Goal: Information Seeking & Learning: Find specific page/section

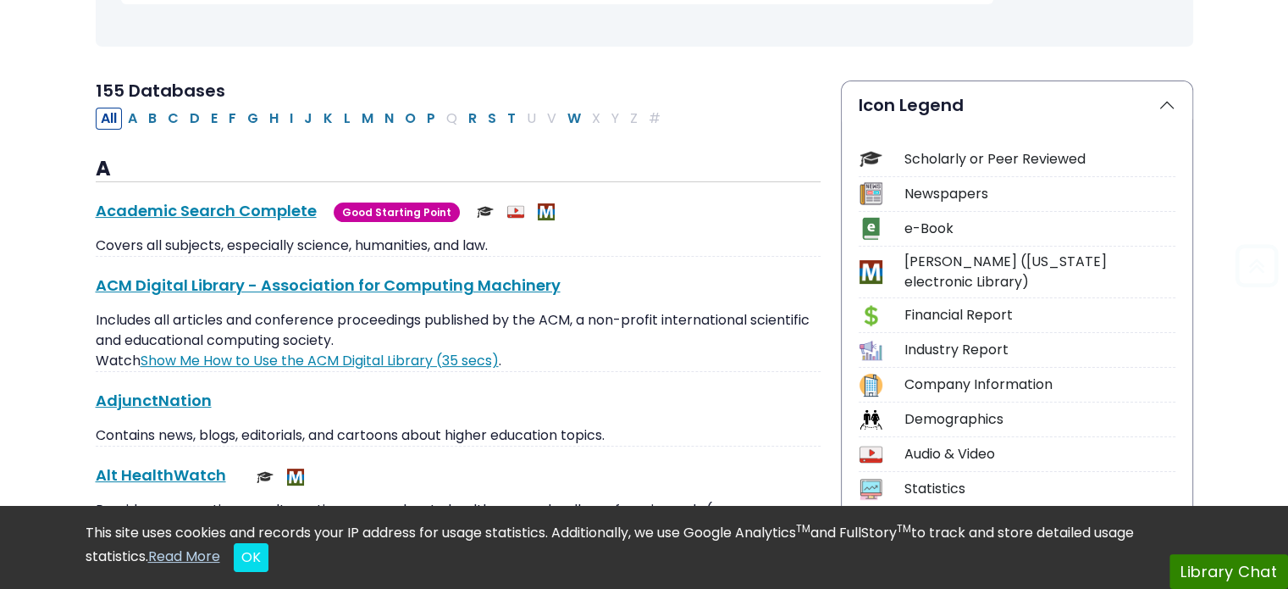
scroll to position [339, 0]
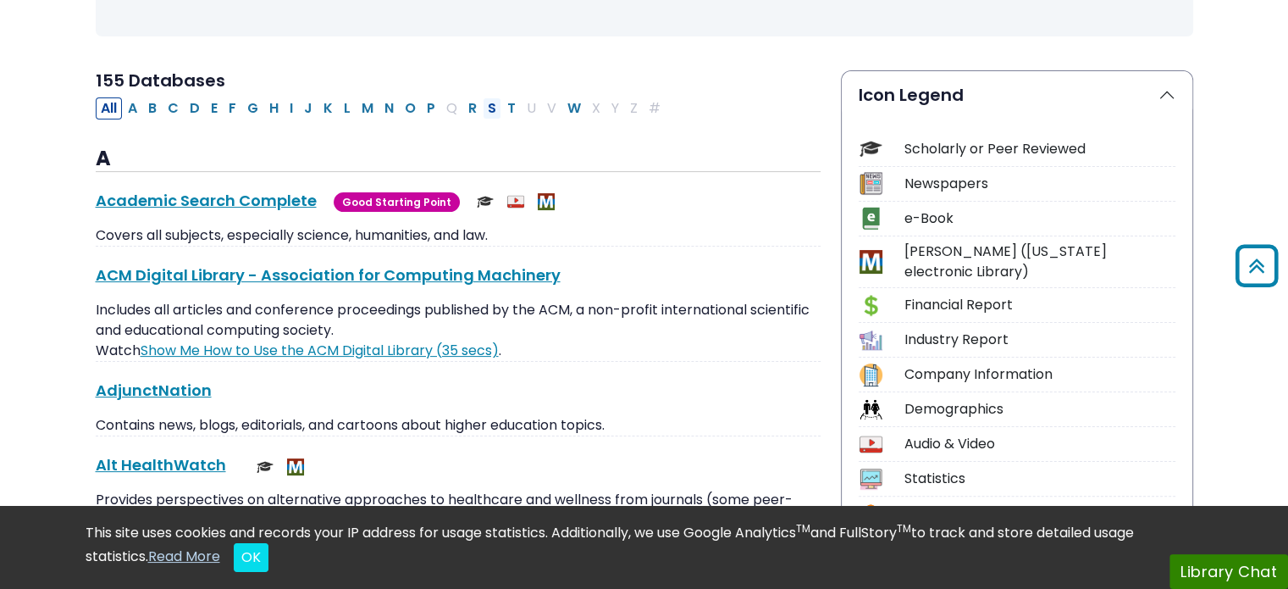
click at [488, 104] on button "S" at bounding box center [492, 108] width 19 height 22
select select "Database Subject Filter"
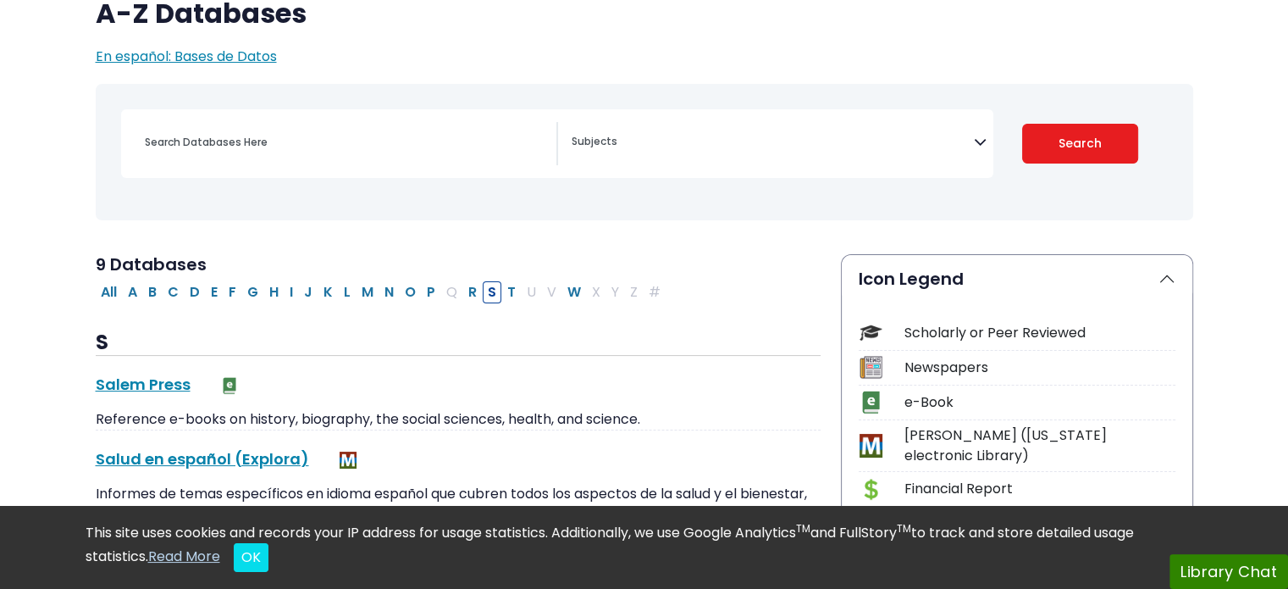
scroll to position [169, 0]
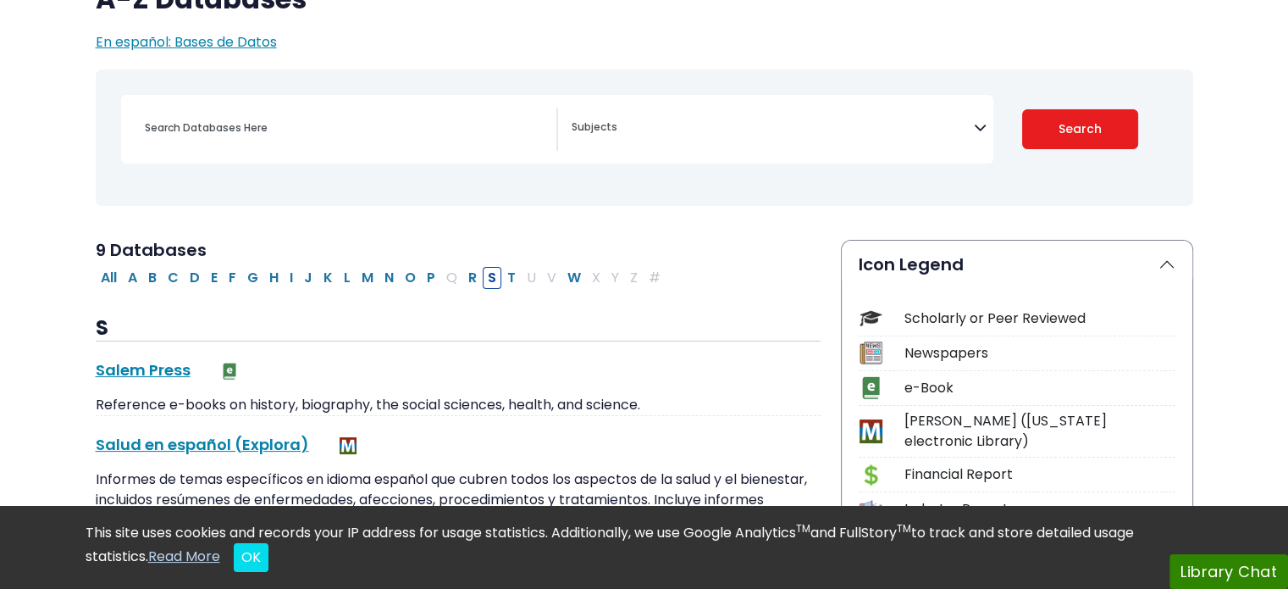
click at [980, 130] on icon "Search filters" at bounding box center [980, 124] width 13 height 25
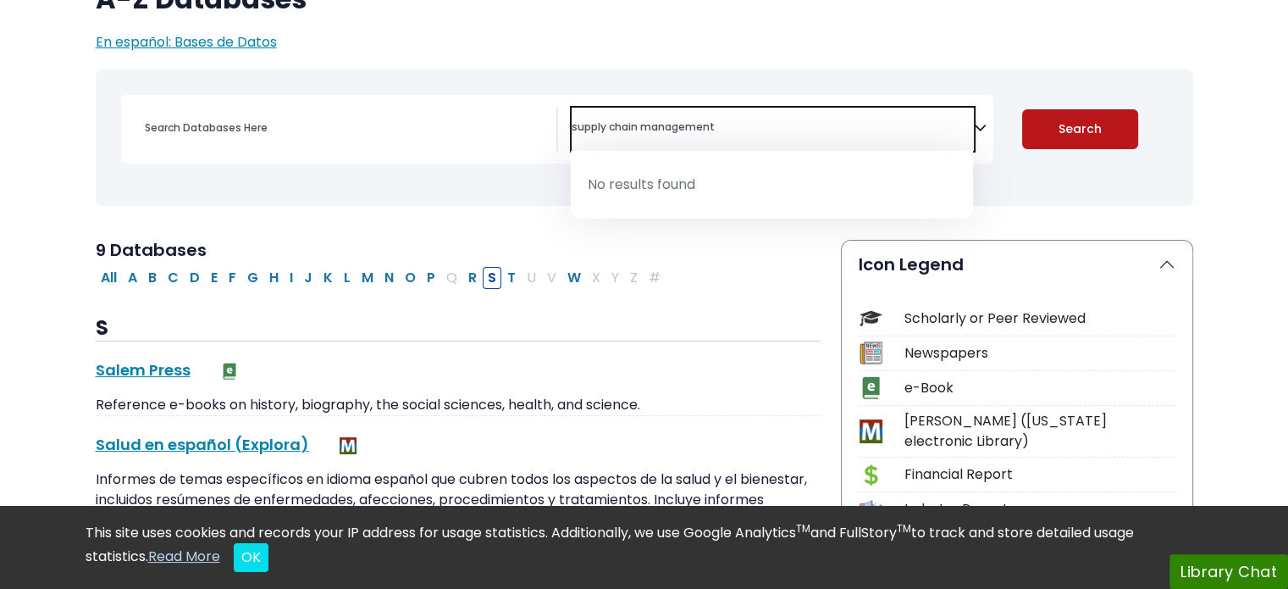
type textarea "supply chain management"
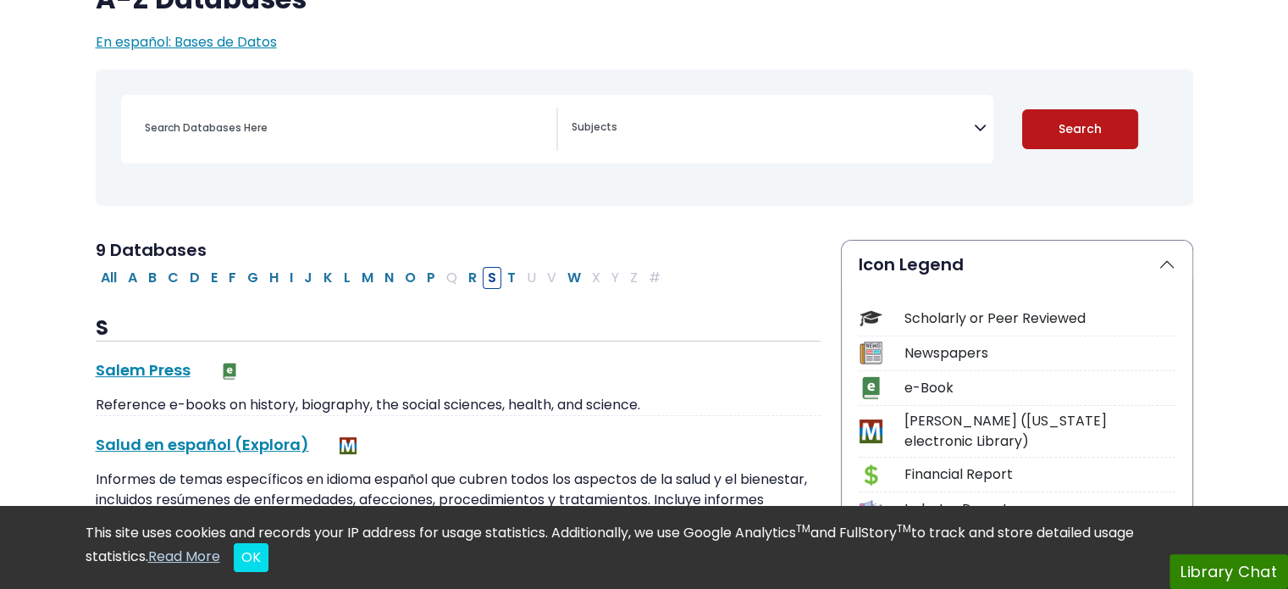
click at [1094, 138] on button "Search" at bounding box center [1080, 129] width 116 height 40
select select "Database Subject Filter"
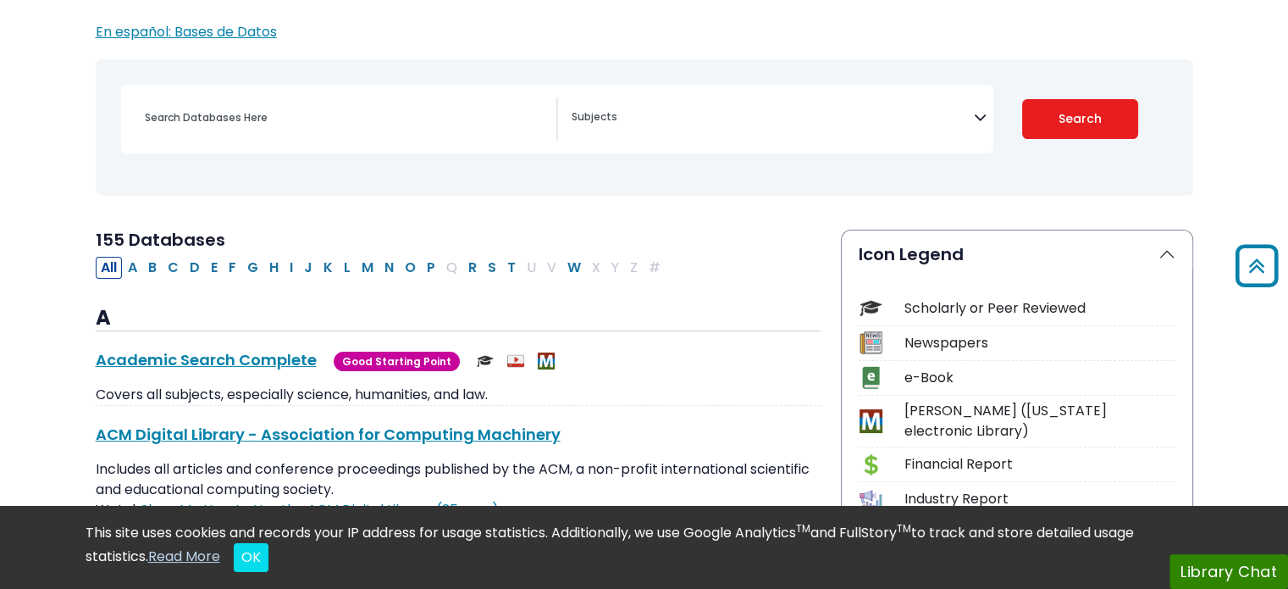
scroll to position [169, 0]
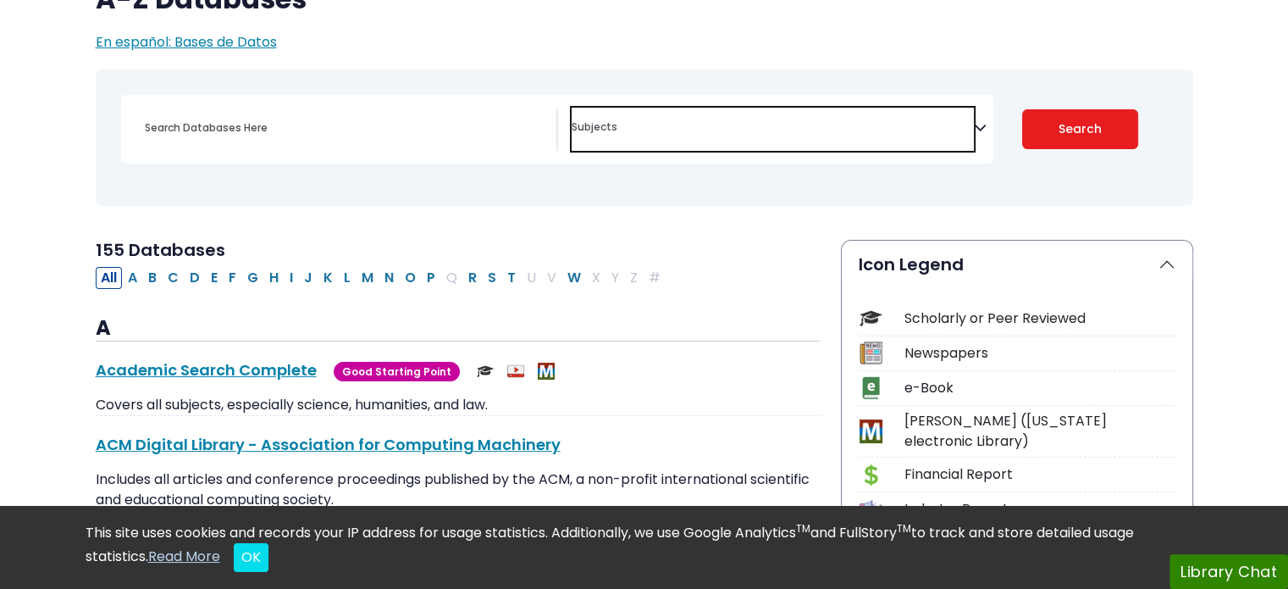
click at [669, 131] on textarea "Search" at bounding box center [773, 129] width 402 height 14
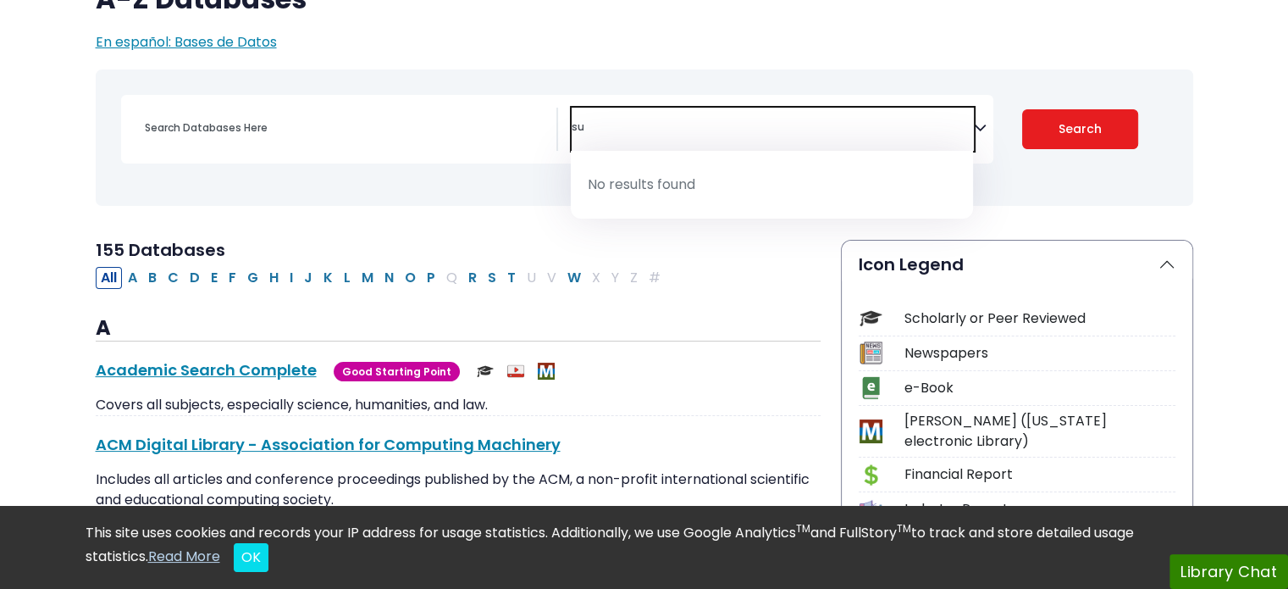
type textarea "s"
type textarea "t"
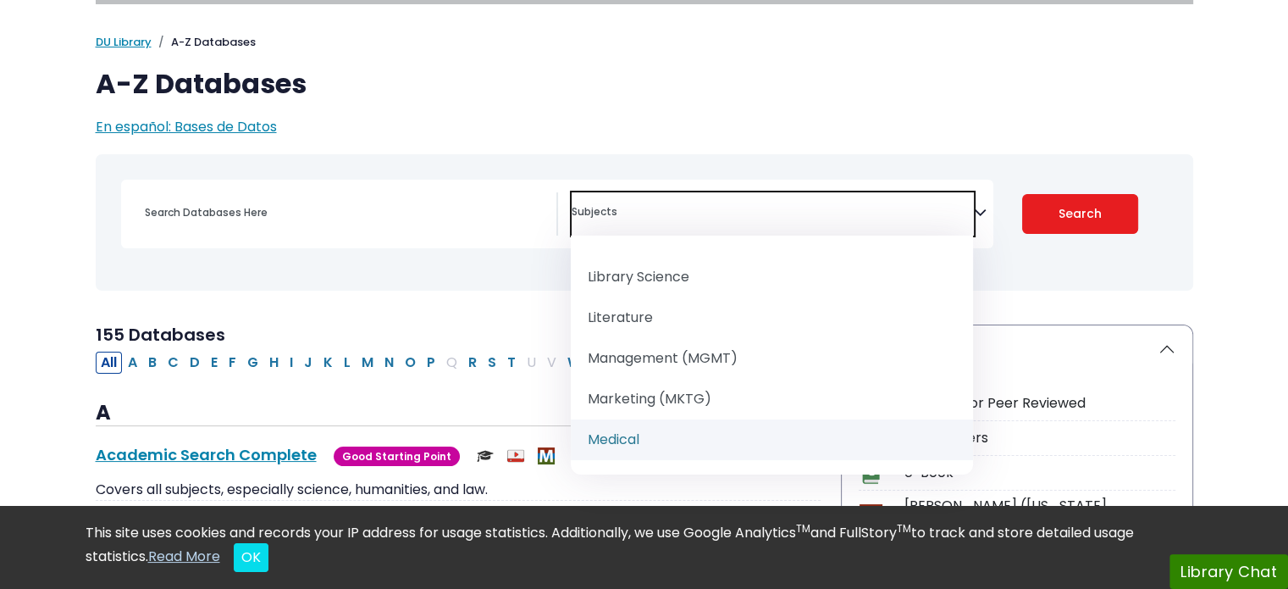
scroll to position [1336, 0]
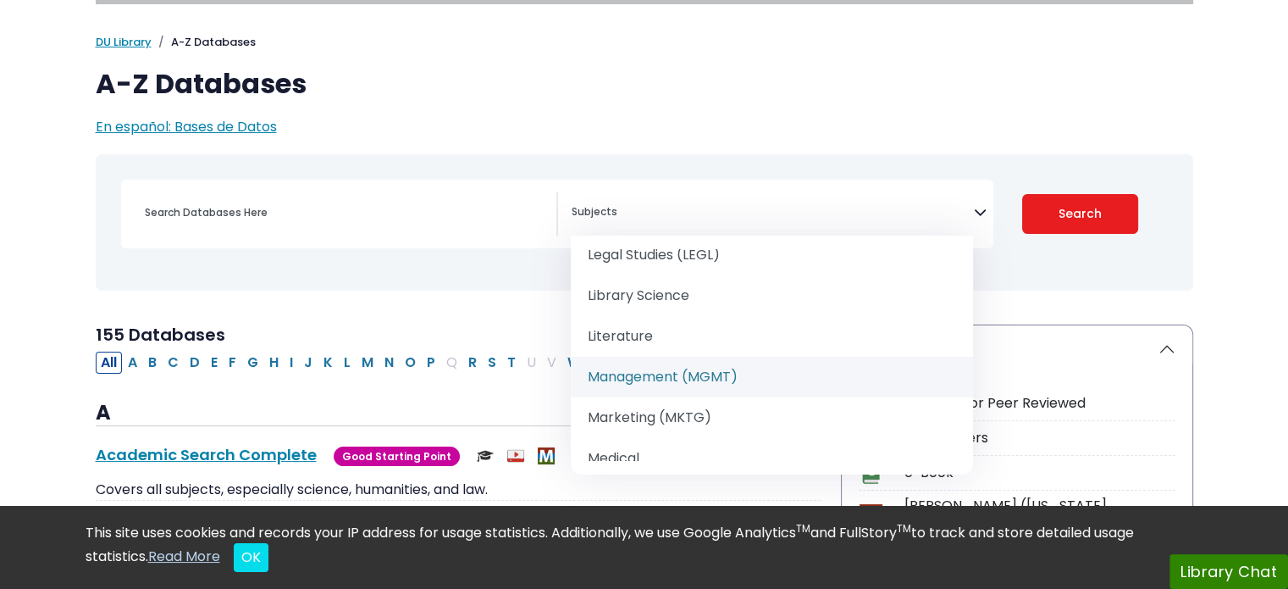
select select "219071"
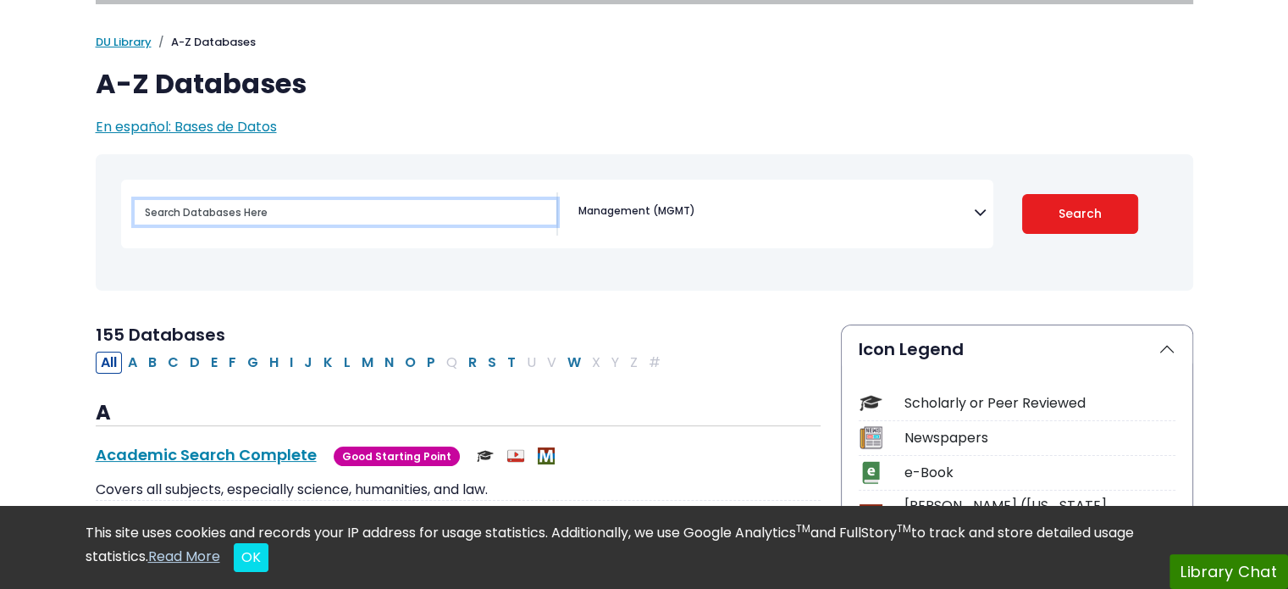
click at [427, 202] on input "Search database by title or keyword" at bounding box center [346, 212] width 422 height 25
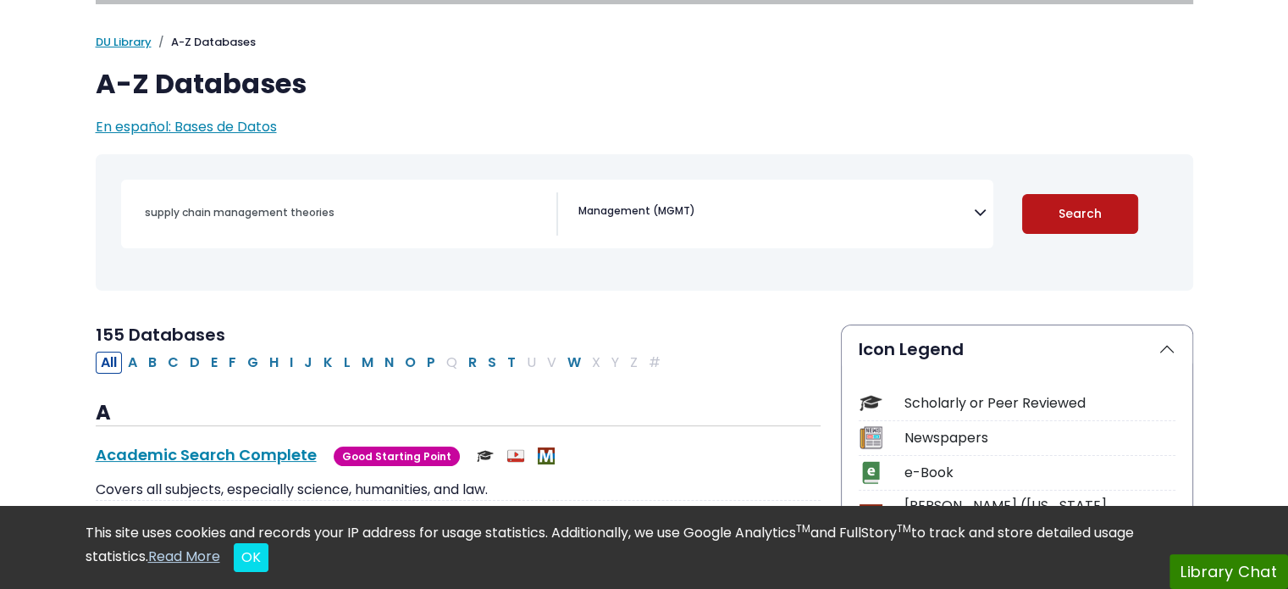
click at [1060, 220] on button "Search" at bounding box center [1080, 214] width 116 height 40
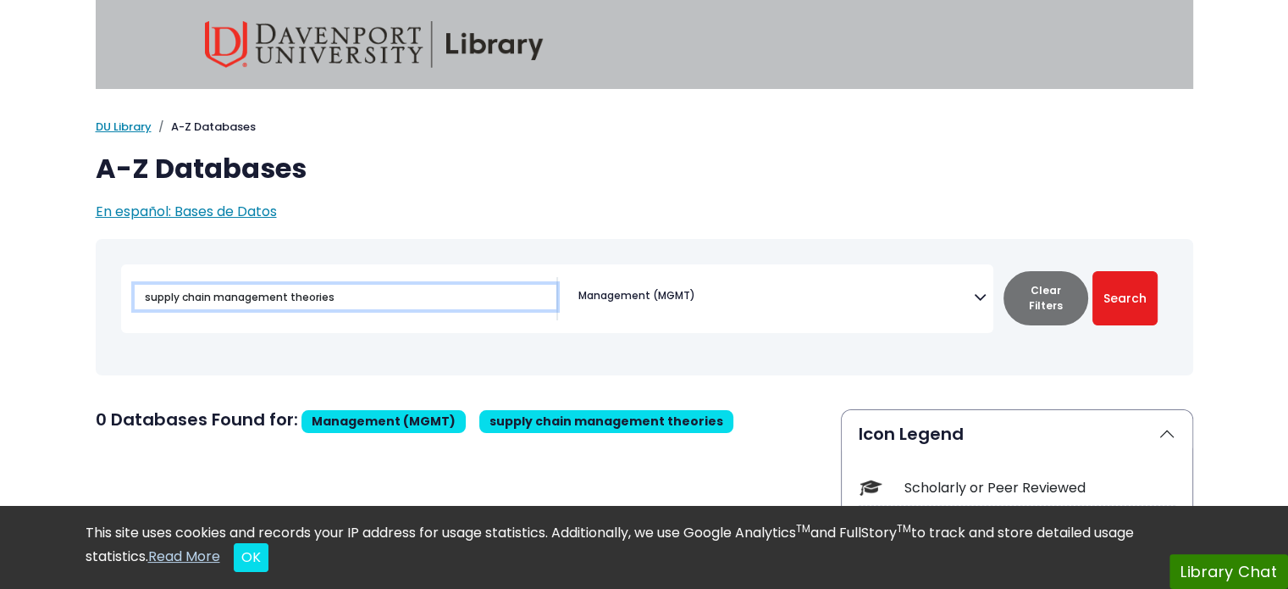
click at [357, 302] on input "supply chain management theories" at bounding box center [346, 297] width 422 height 25
type input "supply chain management"
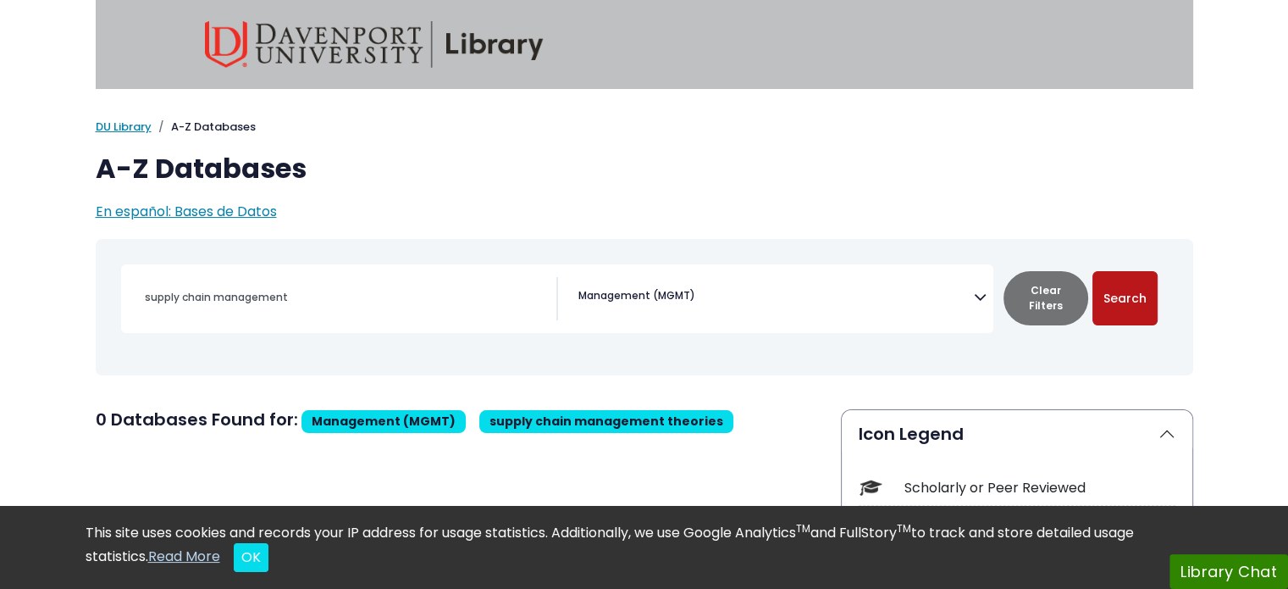
click at [1112, 297] on button "Search" at bounding box center [1125, 298] width 65 height 54
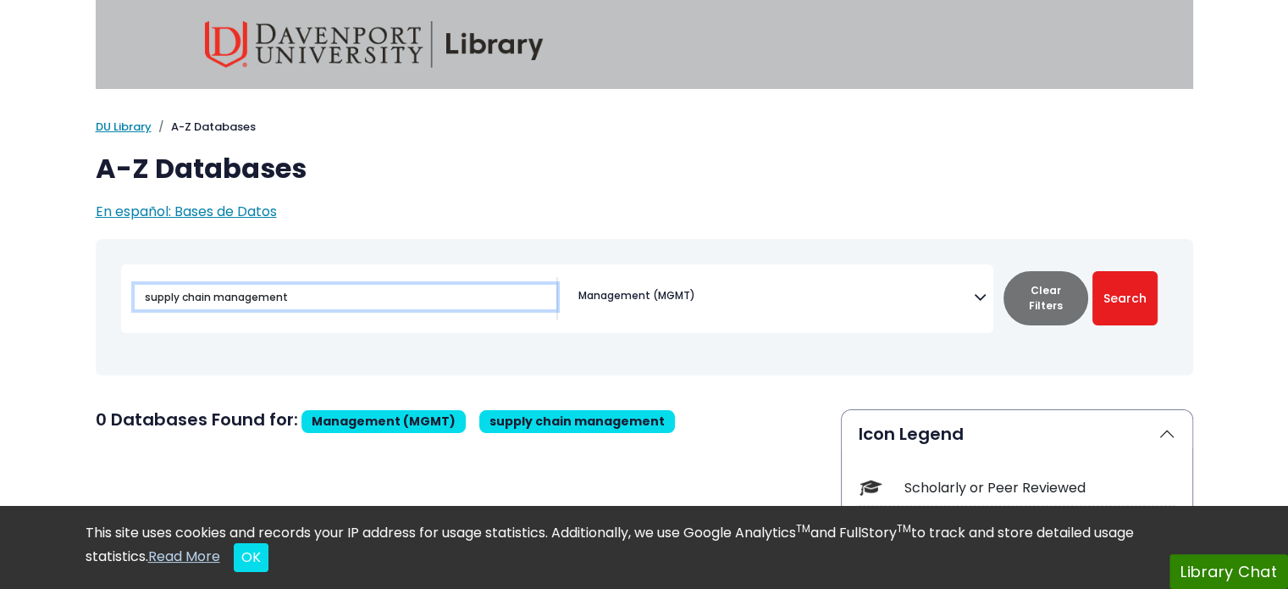
drag, startPoint x: 290, startPoint y: 301, endPoint x: 59, endPoint y: 284, distance: 231.0
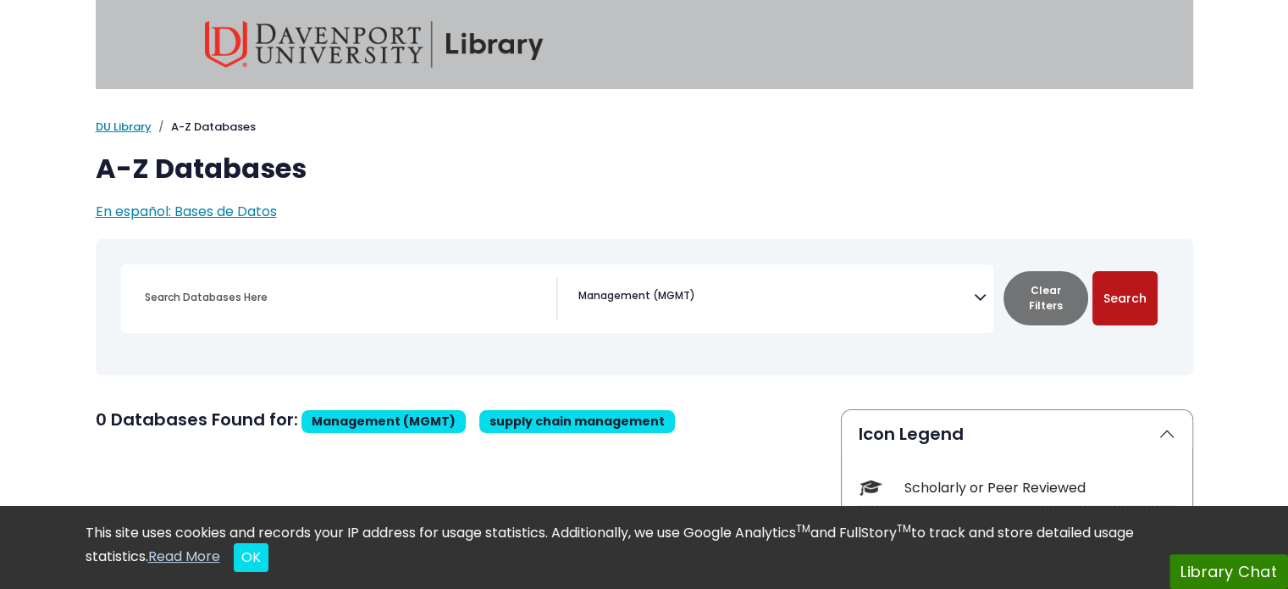
click at [1121, 291] on button "Search" at bounding box center [1125, 298] width 65 height 54
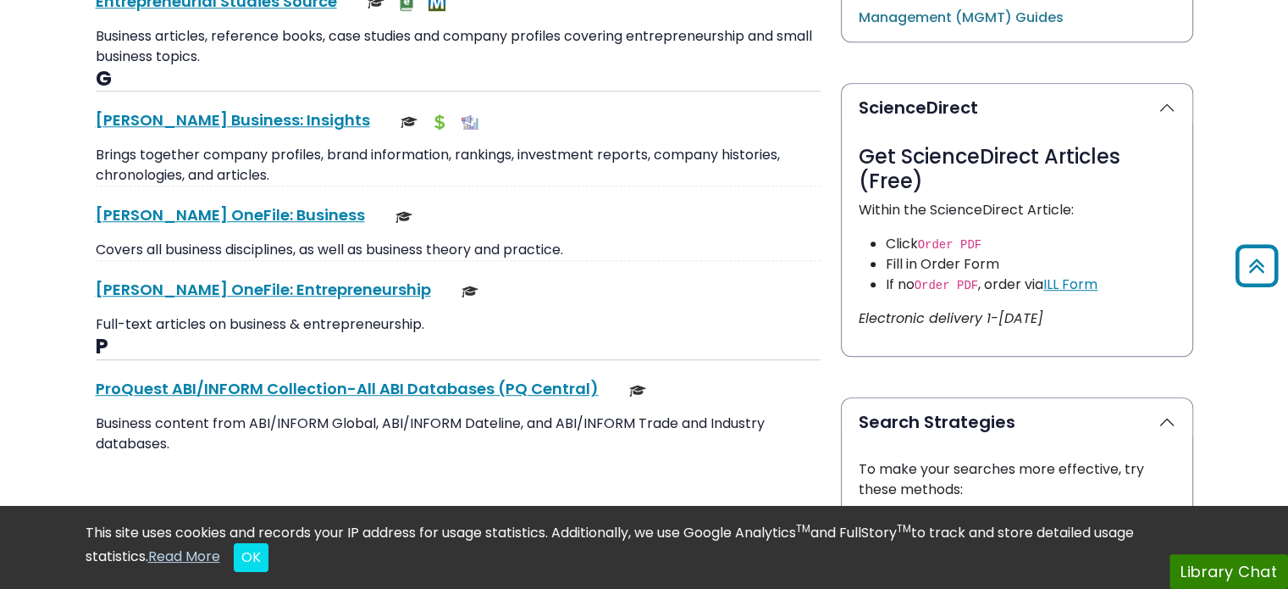
scroll to position [1101, 0]
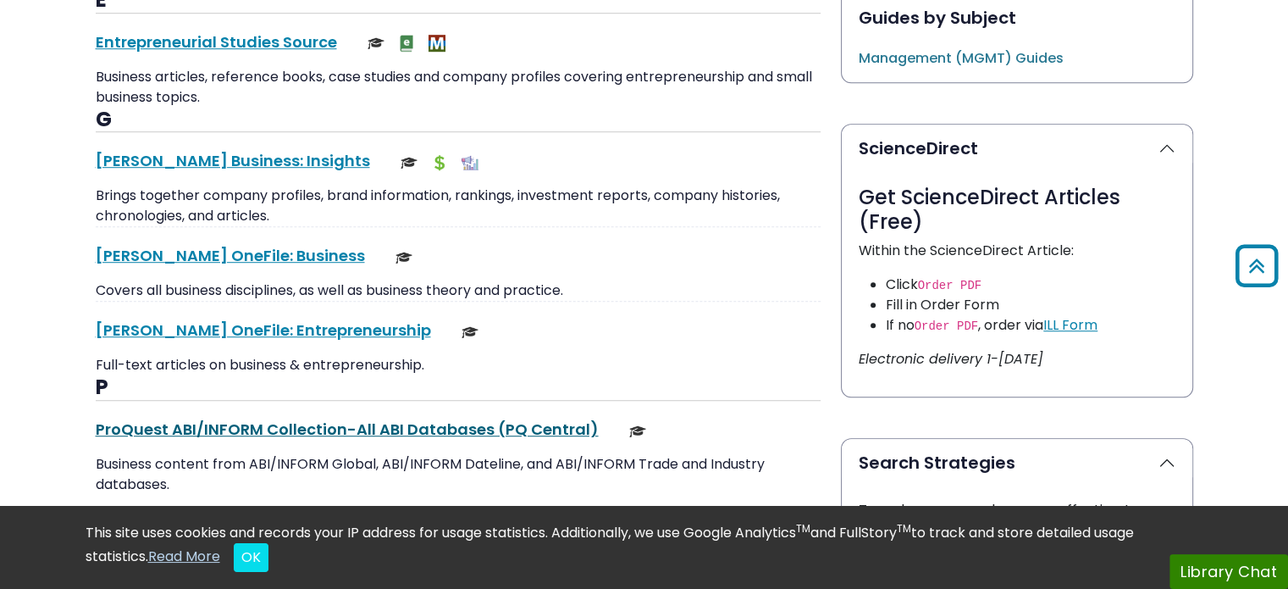
click at [302, 424] on link "ProQuest ABI/INFORM Collection-All ABI Databases (PQ Central) This link opens i…" at bounding box center [347, 428] width 503 height 21
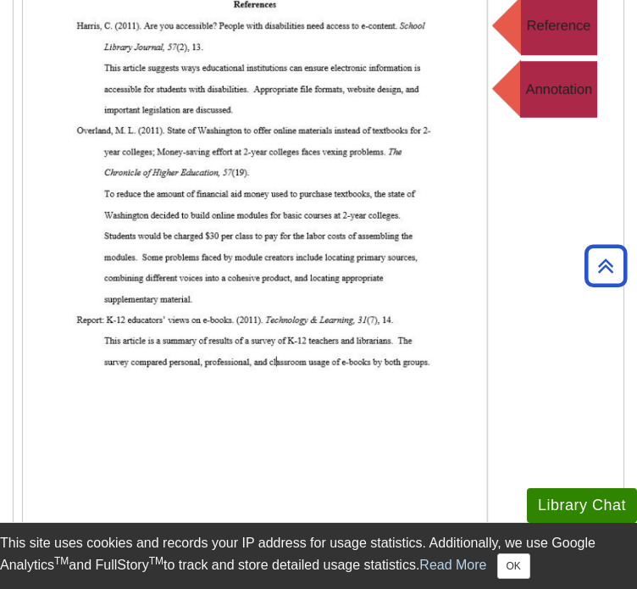
scroll to position [973, 0]
